Goal: Transaction & Acquisition: Book appointment/travel/reservation

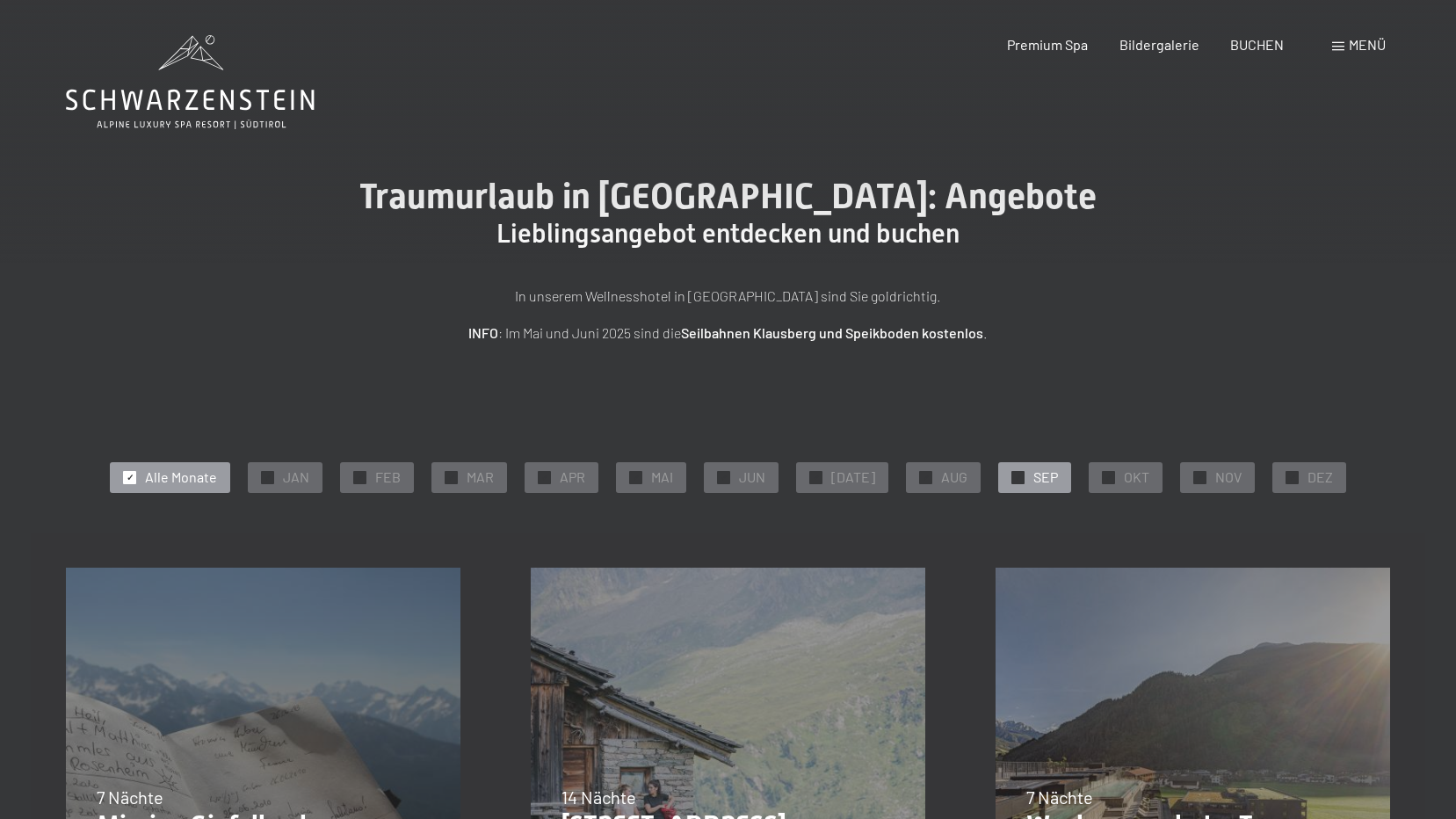
click at [1021, 471] on div "✓ SEP" at bounding box center [1035, 477] width 73 height 30
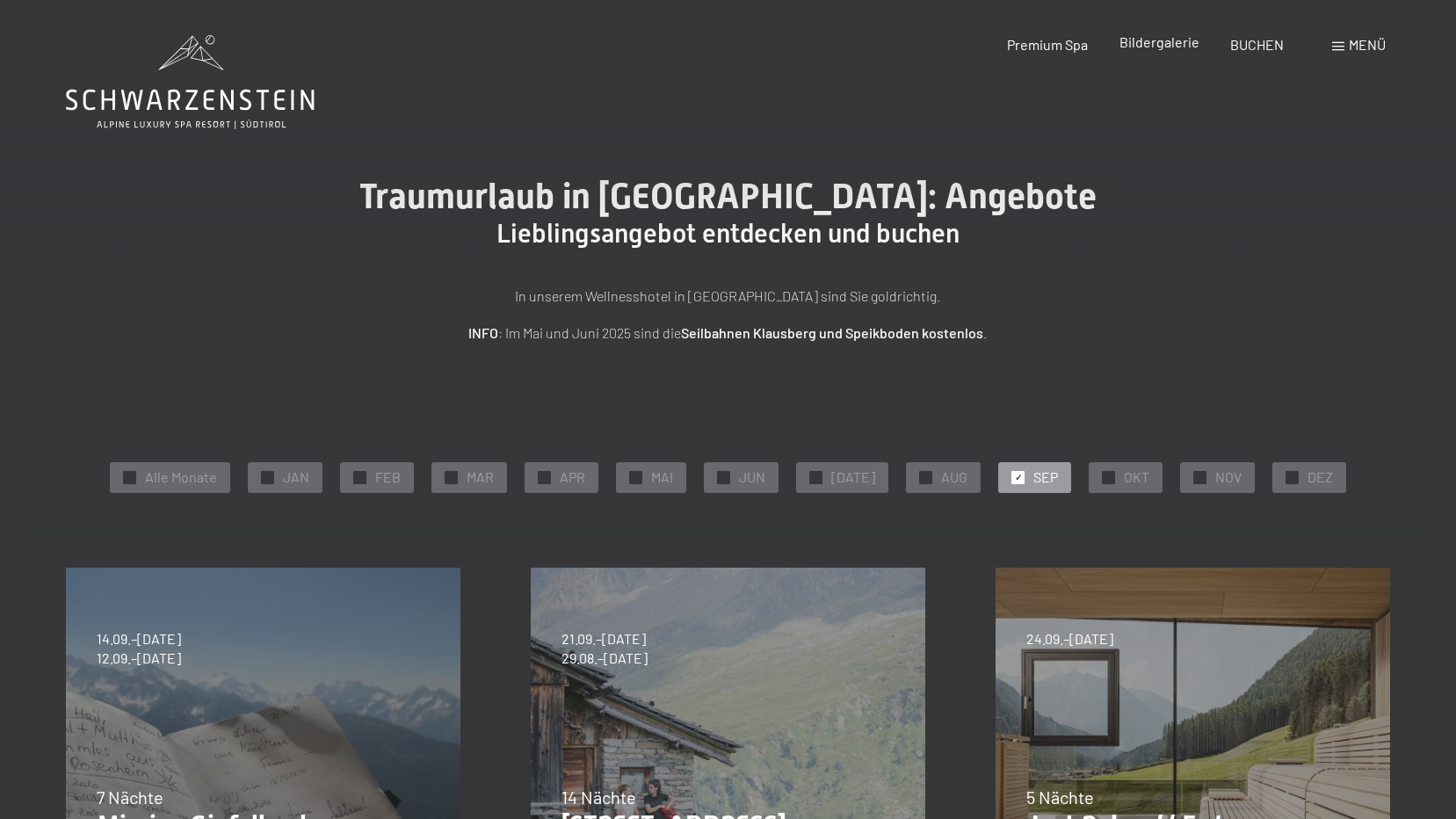
click at [1146, 47] on span "Bildergalerie" at bounding box center [1160, 42] width 80 height 17
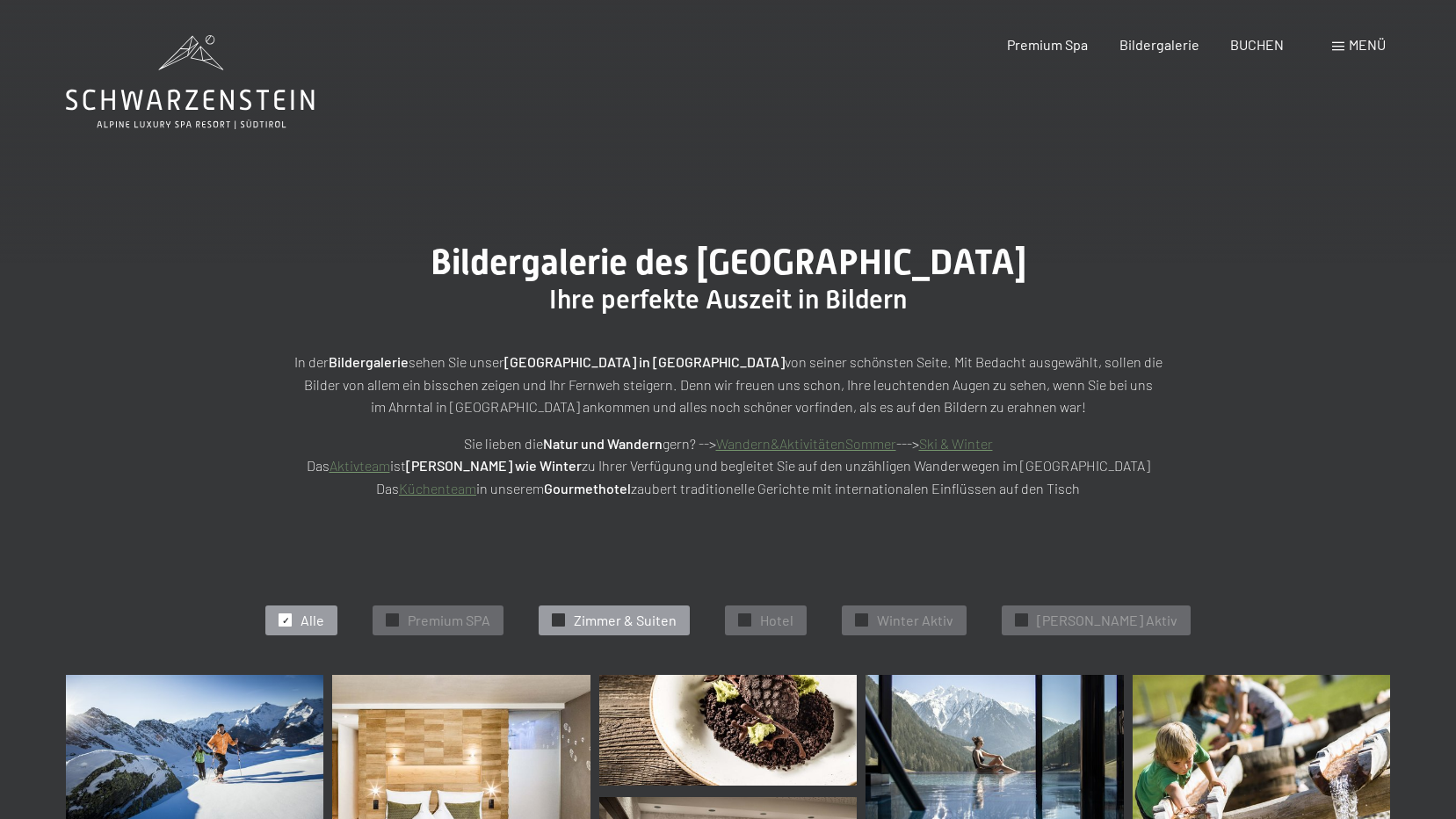
click at [642, 617] on span "Zimmer & Suiten" at bounding box center [626, 620] width 103 height 20
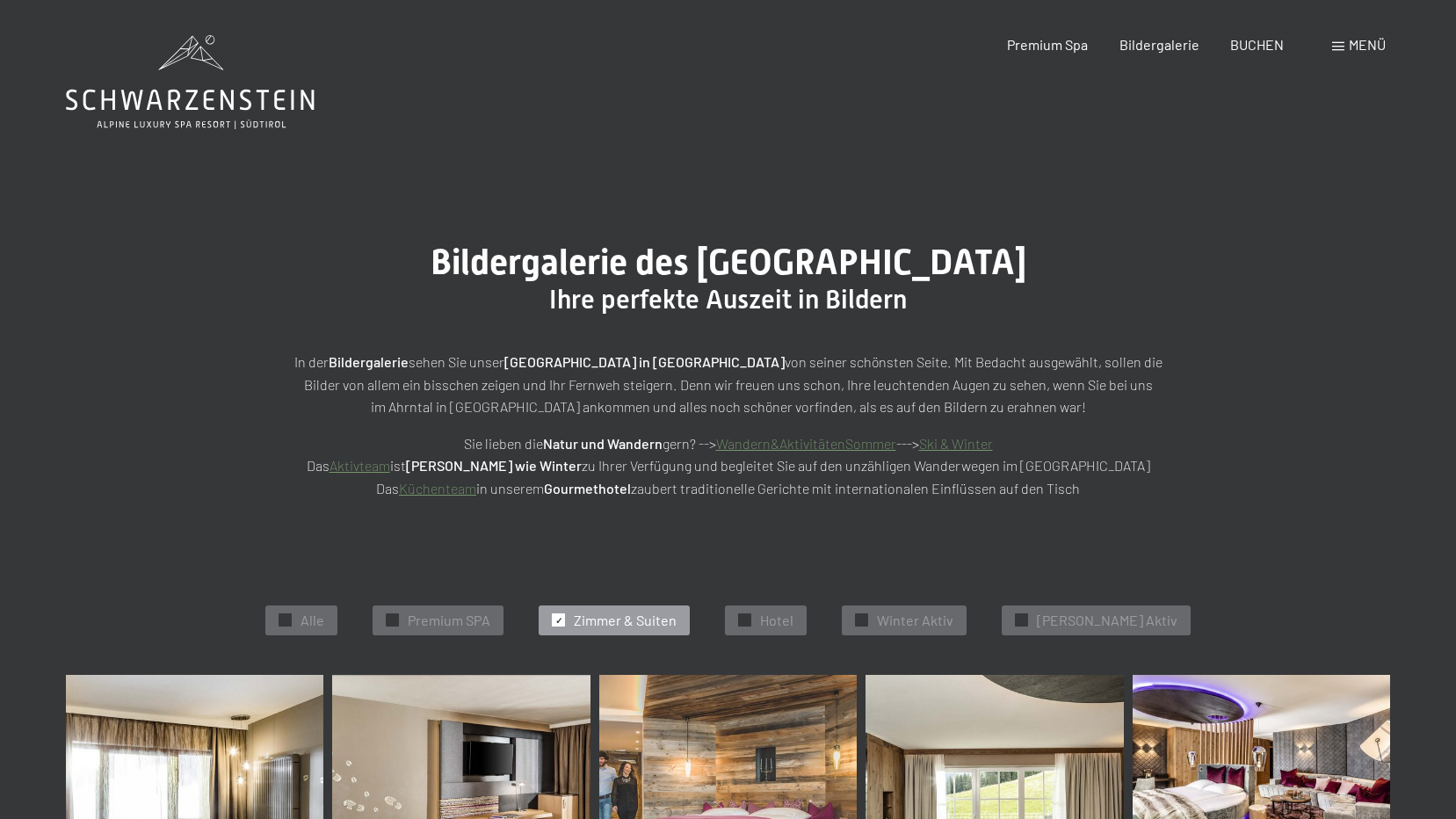
click at [1354, 46] on span "Menü" at bounding box center [1367, 45] width 36 height 17
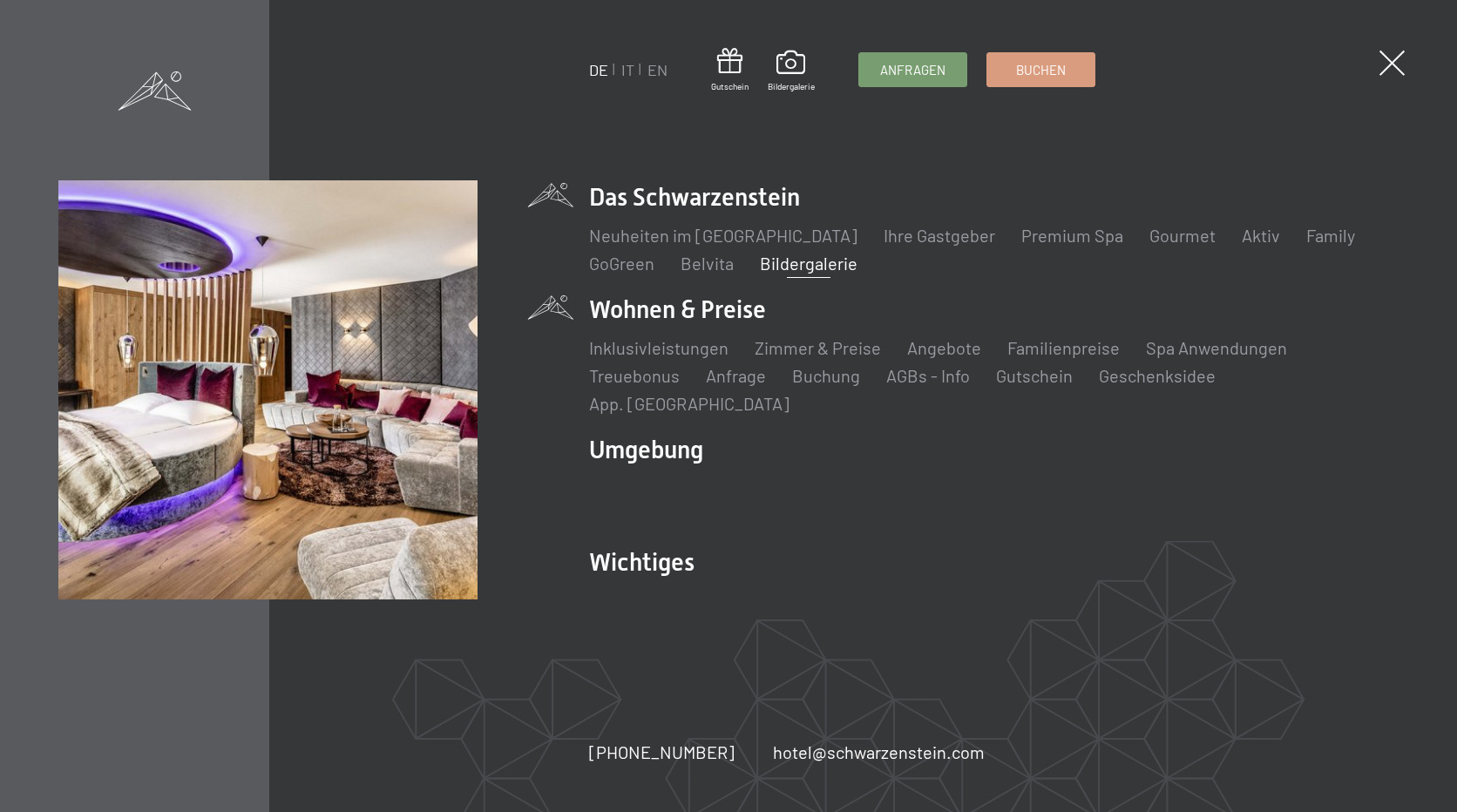
click at [703, 331] on li "Wohnen & Preise Inklusivleistungen Zimmer & Preise Liste Angebote Liste Familie…" at bounding box center [993, 354] width 810 height 123
click at [725, 324] on li "Wohnen & Preise Inklusivleistungen Zimmer & Preise Liste Angebote Liste Familie…" at bounding box center [993, 354] width 810 height 123
click at [670, 325] on li "Wohnen & Preise Inklusivleistungen Zimmer & Preise Liste Angebote Liste Familie…" at bounding box center [993, 354] width 810 height 123
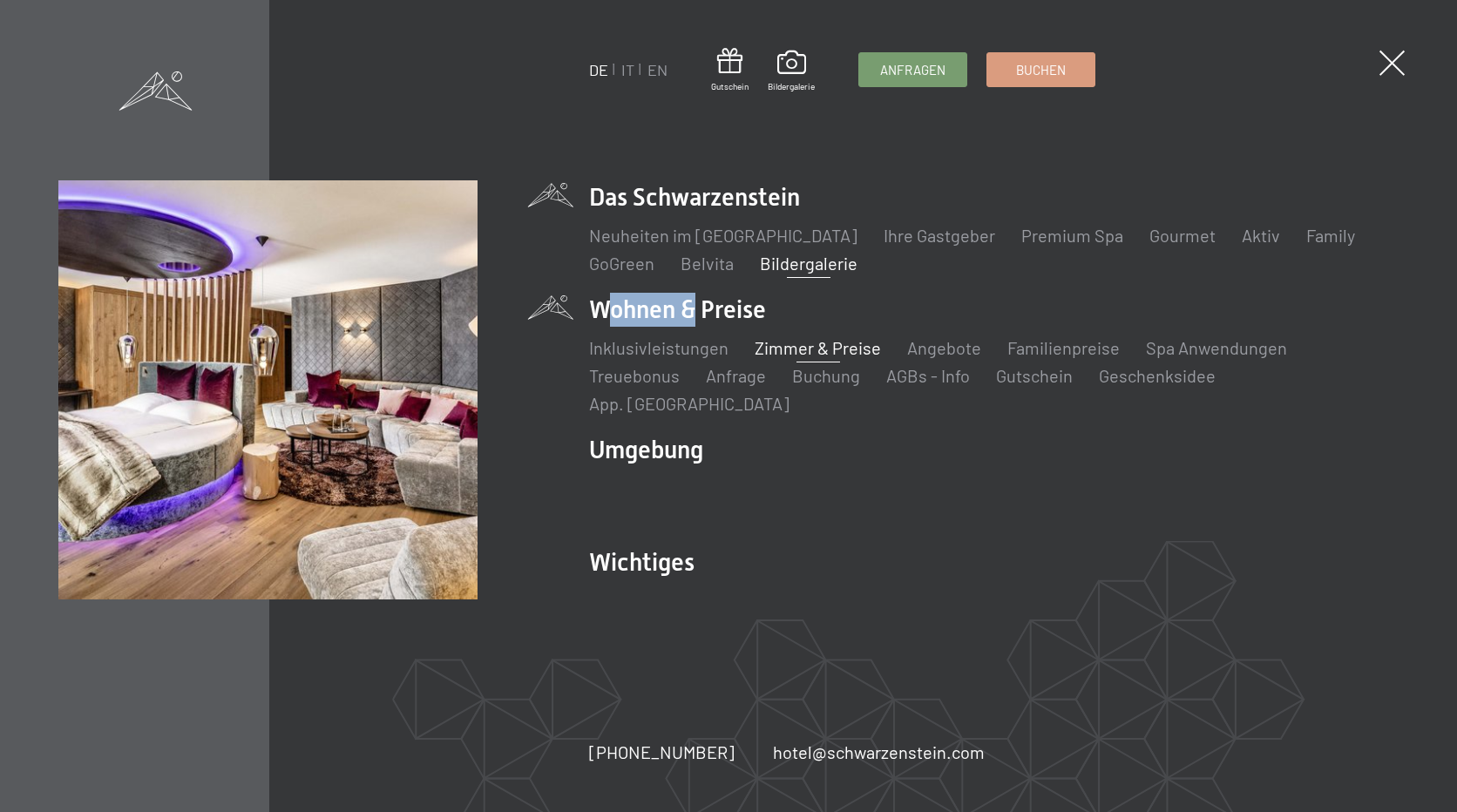
drag, startPoint x: 670, startPoint y: 325, endPoint x: 825, endPoint y: 362, distance: 159.4
click at [825, 358] on link "Zimmer & Preise" at bounding box center [818, 348] width 126 height 21
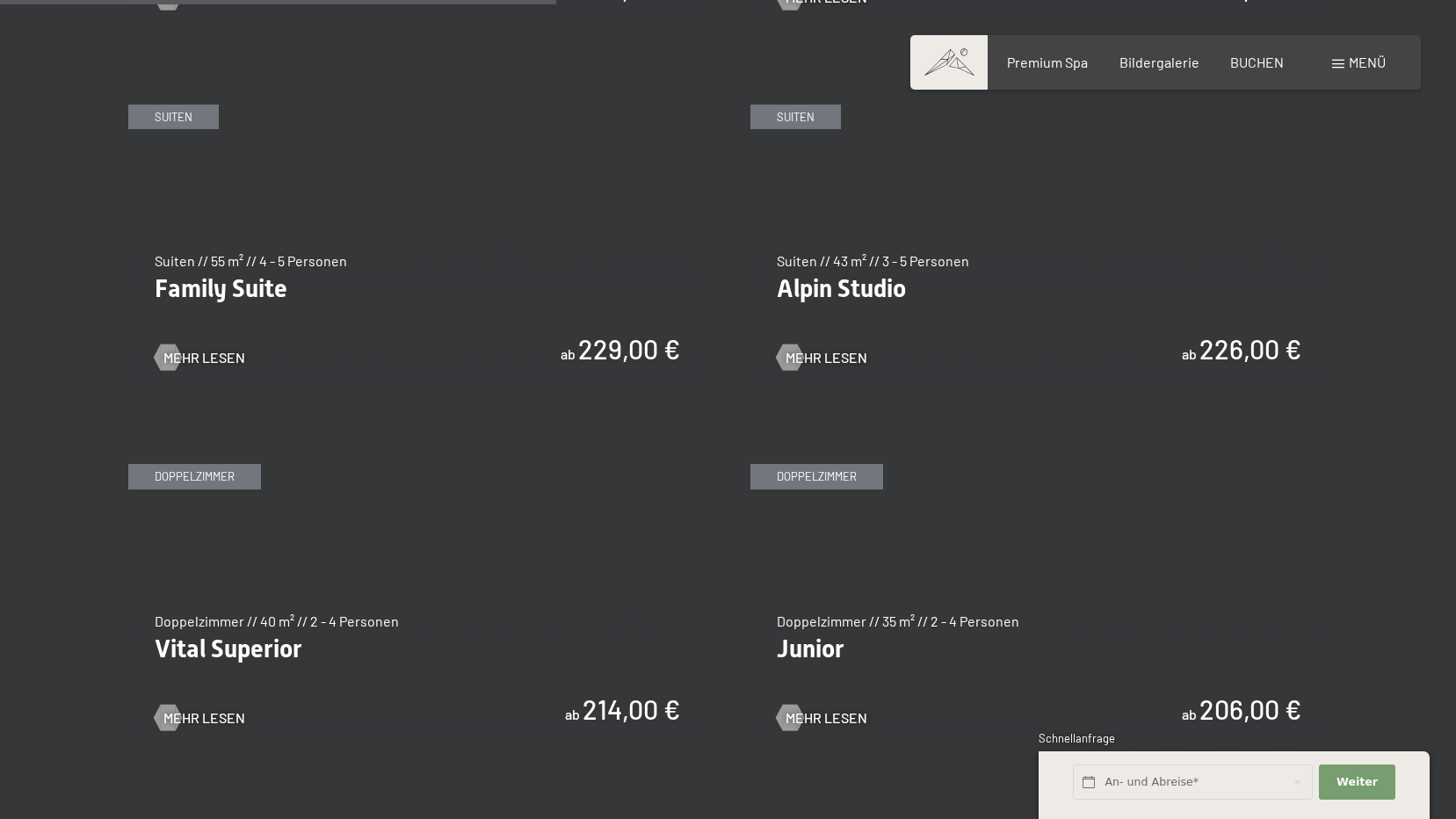
scroll to position [2197, 0]
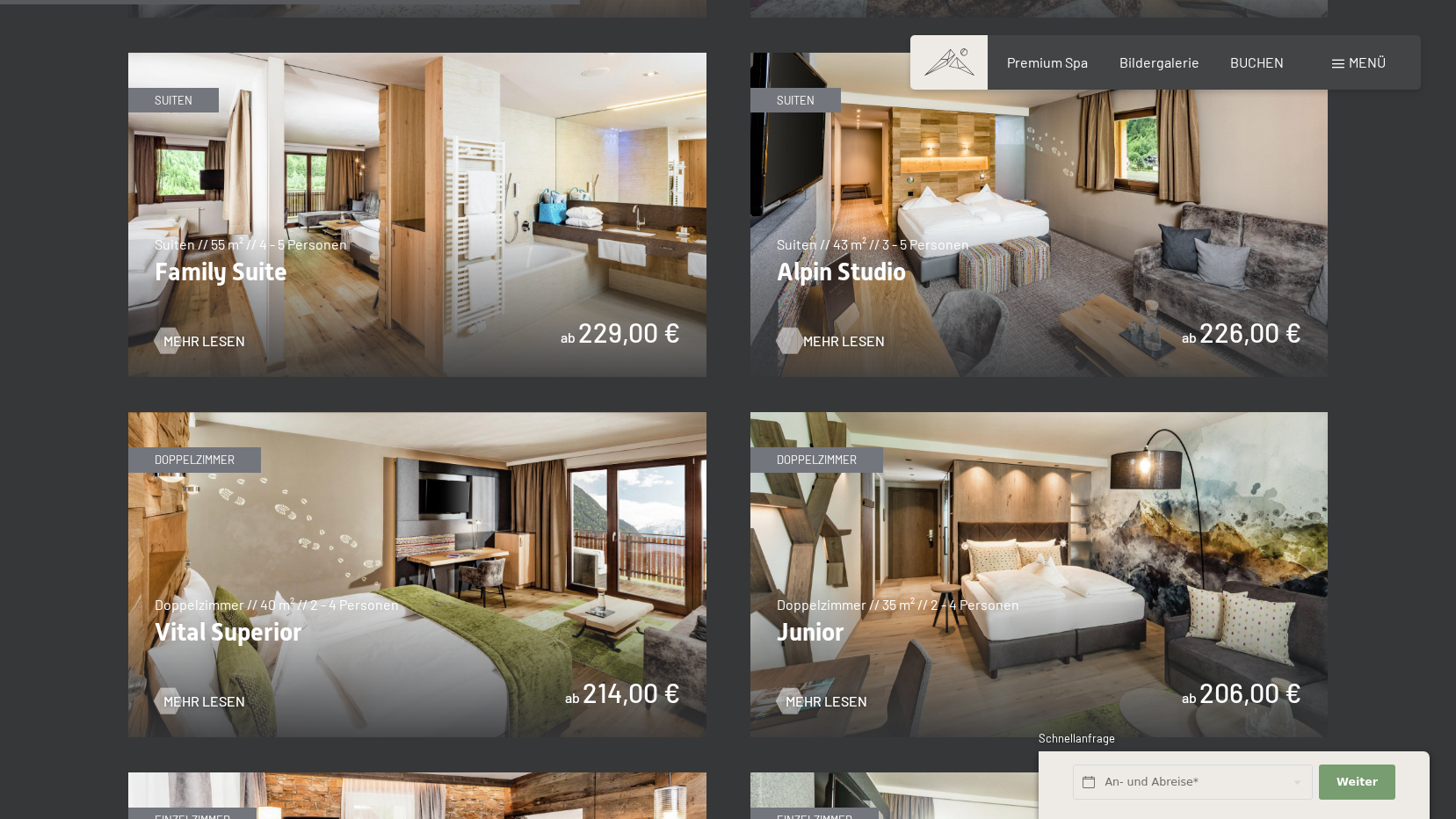
click at [837, 338] on span "Mehr Lesen" at bounding box center [843, 340] width 81 height 20
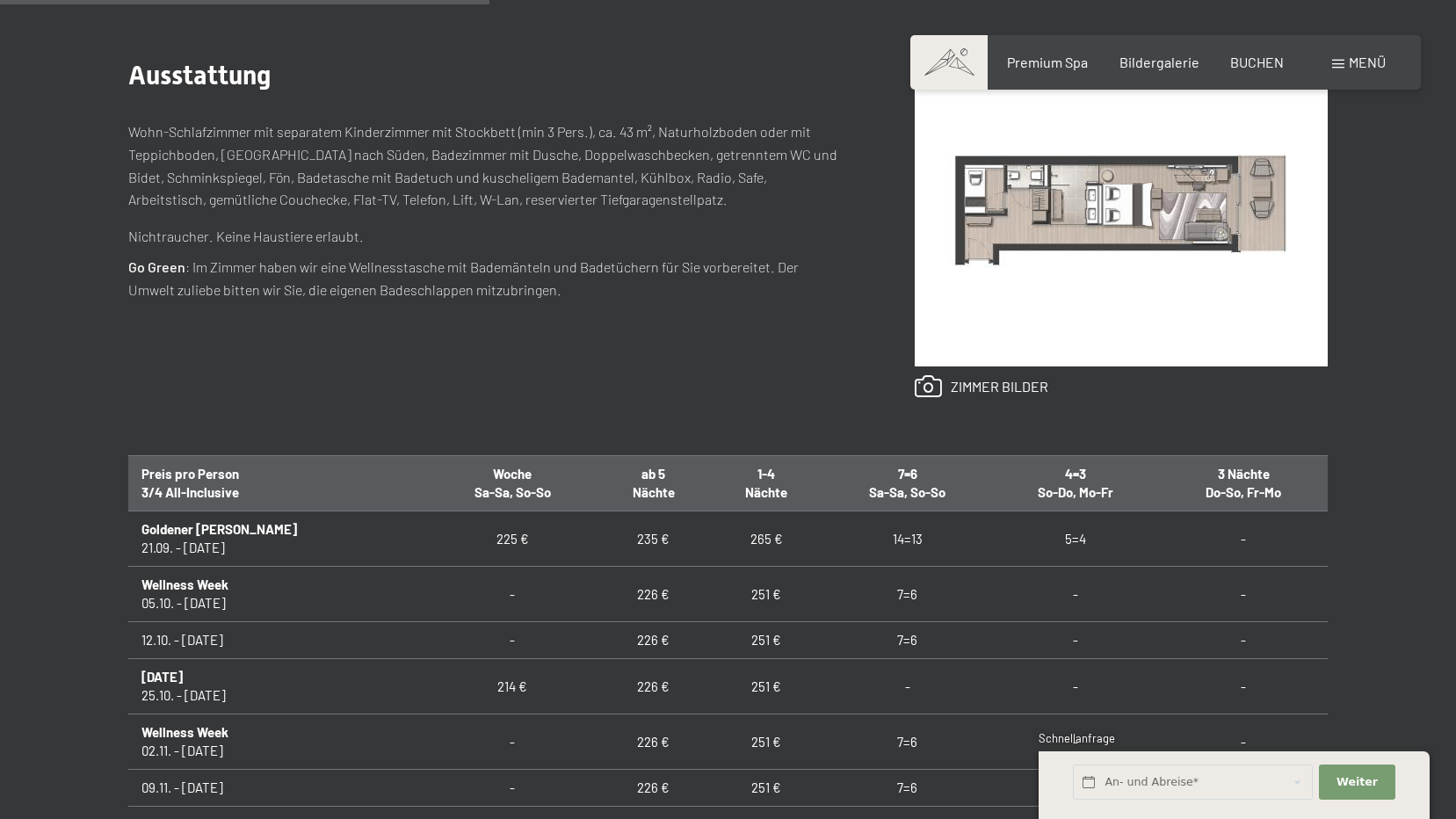
scroll to position [791, 0]
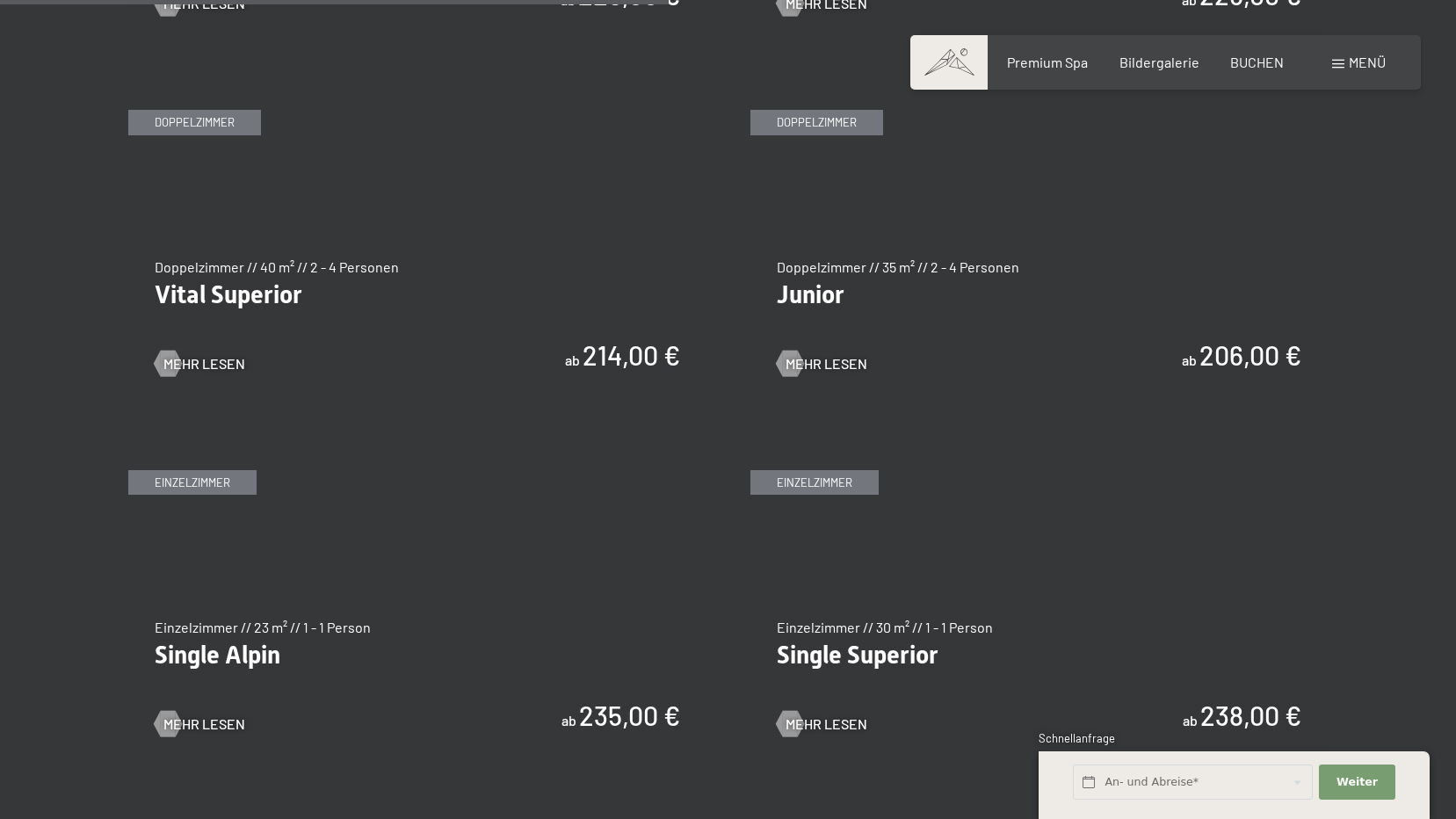
scroll to position [2549, 0]
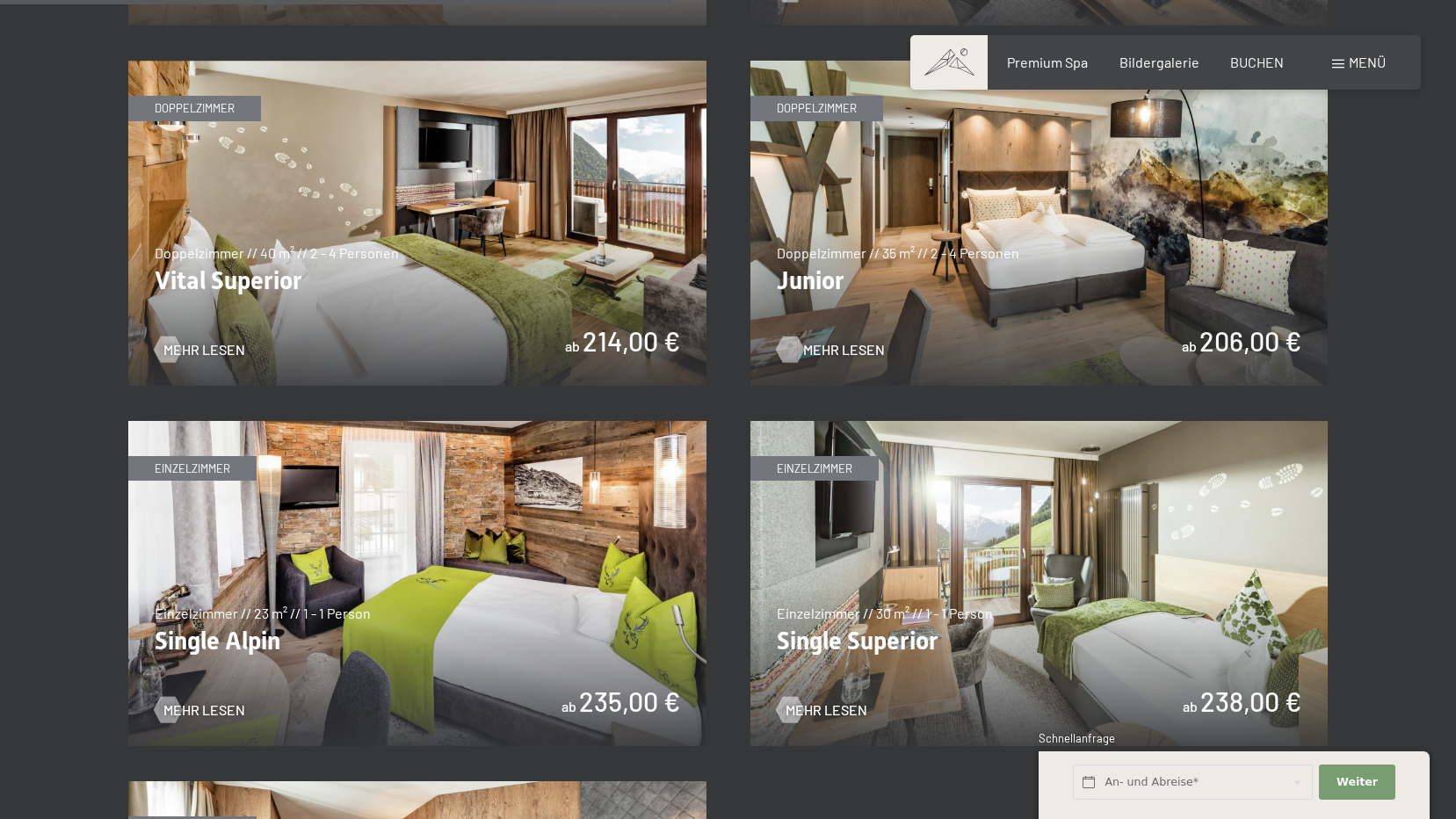
click at [825, 351] on span "Mehr Lesen" at bounding box center [843, 350] width 81 height 20
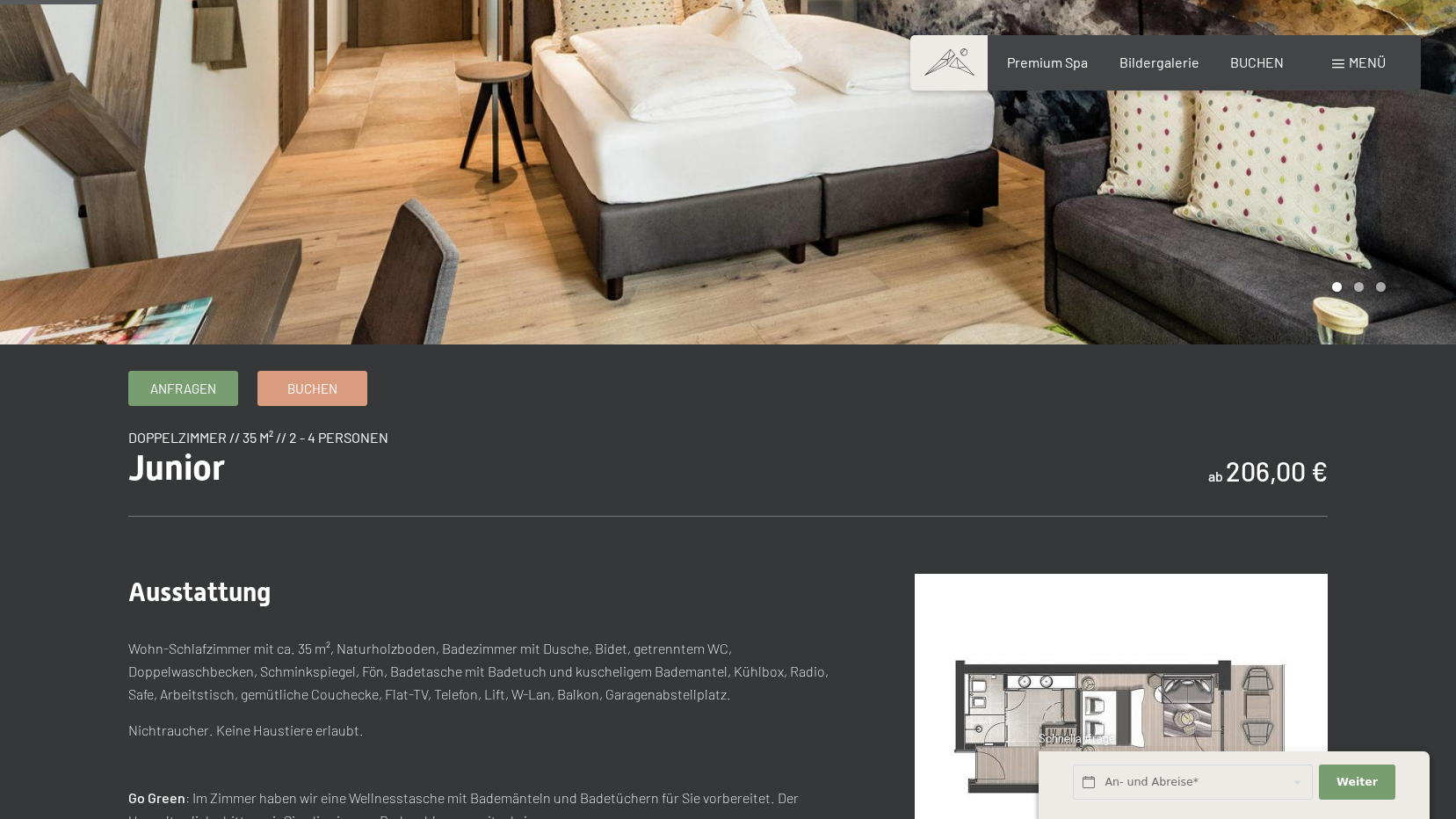
scroll to position [88, 0]
